Goal: Navigation & Orientation: Find specific page/section

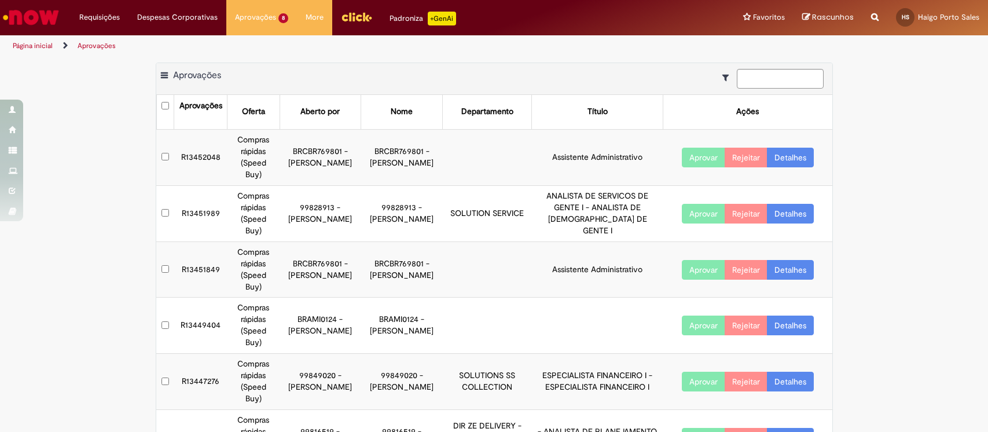
click at [46, 13] on img "Ir para a Homepage" at bounding box center [31, 17] width 60 height 23
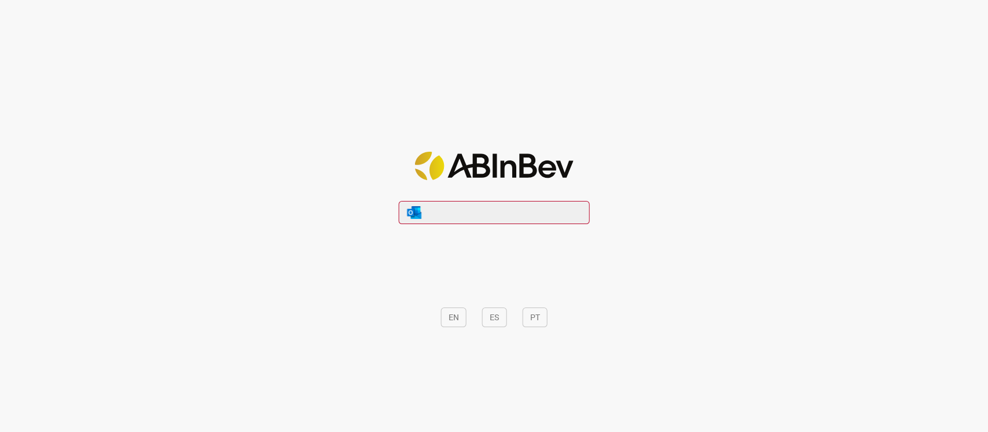
click at [539, 312] on button "PT" at bounding box center [535, 317] width 25 height 20
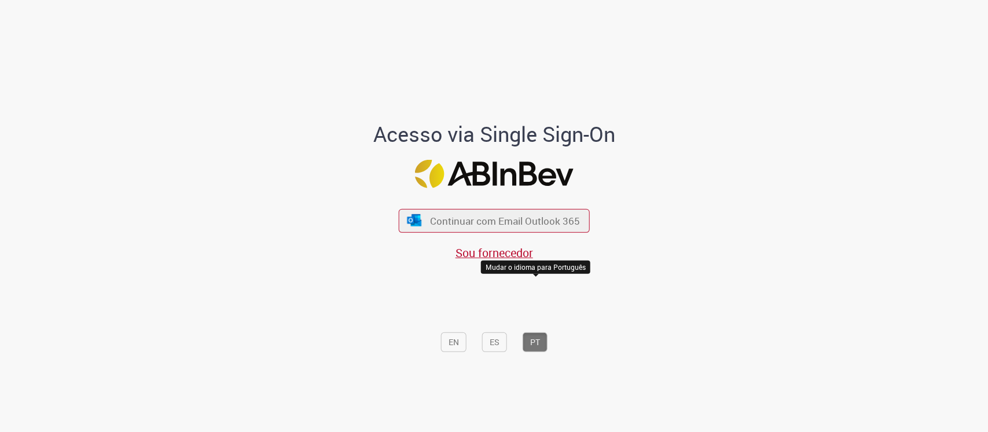
click at [549, 207] on div "Continuar com Email Outlook 365 Sou fornecedor" at bounding box center [494, 228] width 191 height 64
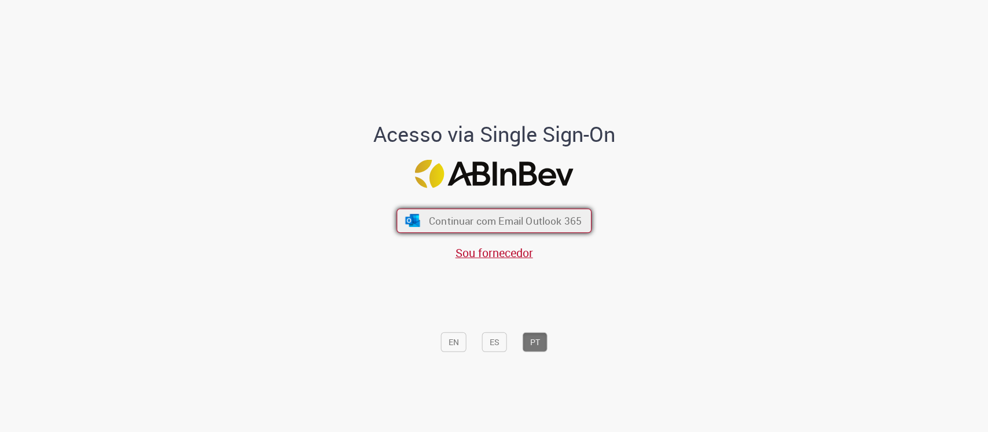
click at [556, 215] on span "Continuar com Email Outlook 365" at bounding box center [505, 220] width 153 height 13
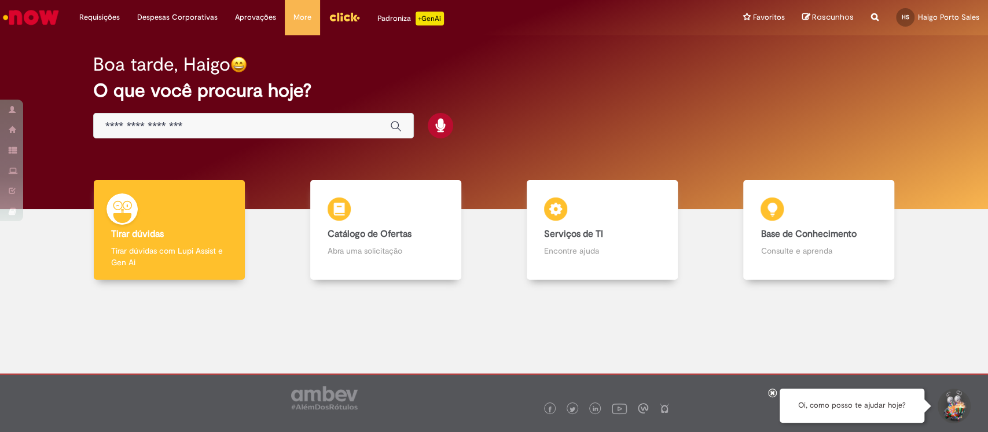
click at [37, 19] on img "Ir para a Homepage" at bounding box center [31, 17] width 60 height 23
click at [361, 8] on link "Menu Cabeçalho" at bounding box center [344, 17] width 49 height 35
